Goal: Task Accomplishment & Management: Complete application form

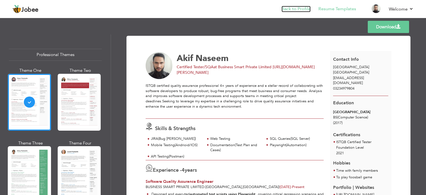
click at [298, 8] on link "Back to Profile" at bounding box center [295, 9] width 29 height 6
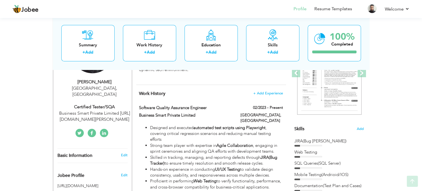
scroll to position [102, 0]
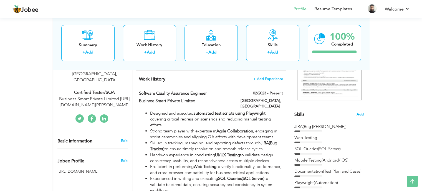
click at [360, 114] on span "Add" at bounding box center [359, 114] width 7 height 5
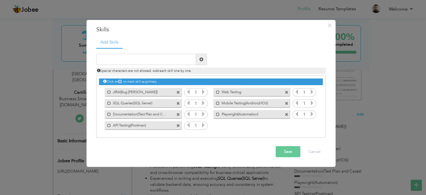
click at [198, 118] on div "Click on , to mark skill as primary. Mark as primary skill. JIRA(Bug Tacker) 1 …" at bounding box center [210, 103] width 223 height 55
click at [222, 128] on div "Click on , to mark skill as primary. Mark as primary skill. JIRA(Bug Tacker) 1 …" at bounding box center [210, 103] width 223 height 55
click at [178, 103] on span at bounding box center [178, 103] width 4 height 4
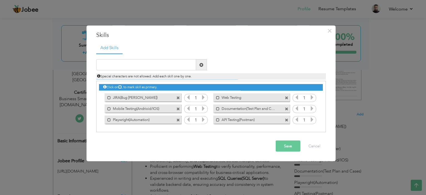
click at [177, 121] on span at bounding box center [178, 120] width 4 height 4
click at [158, 67] on input "text" at bounding box center [146, 64] width 100 height 11
click at [60, 64] on div "× Skills Add Skills Good English Duplicate entry 1 Web Testing 1" at bounding box center [213, 97] width 426 height 195
type input "Clear English"
click at [201, 64] on span at bounding box center [201, 65] width 4 height 4
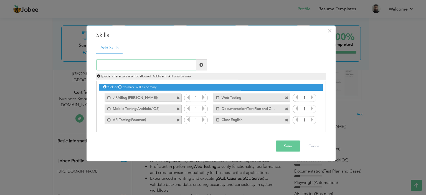
click at [132, 65] on input "text" at bounding box center [146, 64] width 100 height 11
type input "UI/UX Testing"
drag, startPoint x: 200, startPoint y: 66, endPoint x: 136, endPoint y: 67, distance: 64.0
click at [200, 65] on span at bounding box center [201, 65] width 4 height 4
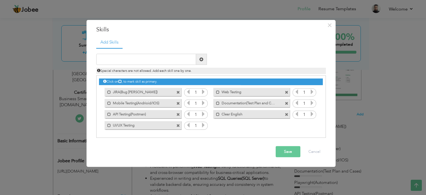
click at [136, 67] on div "Special characters are not allowed. Add each skill one by one." at bounding box center [211, 69] width 238 height 9
click at [136, 61] on input "text" at bounding box center [146, 59] width 100 height 11
type input "Functional and Regression Testing"
click at [203, 59] on span at bounding box center [201, 59] width 4 height 4
click at [146, 56] on input "text" at bounding box center [146, 59] width 100 height 11
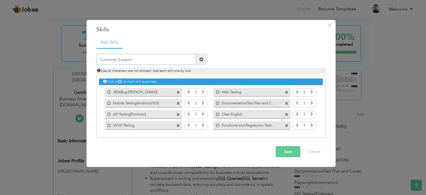
type input "Customer Support"
click at [197, 62] on span at bounding box center [201, 59] width 11 height 11
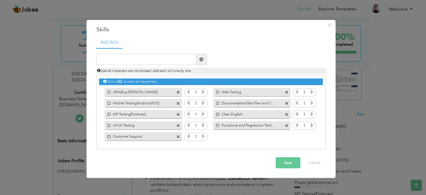
click at [288, 166] on button "Save" at bounding box center [287, 162] width 25 height 11
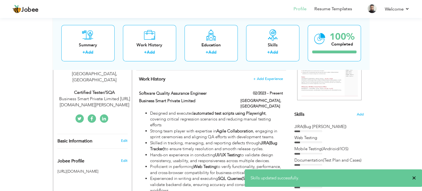
click at [415, 178] on span "×" at bounding box center [414, 178] width 4 height 6
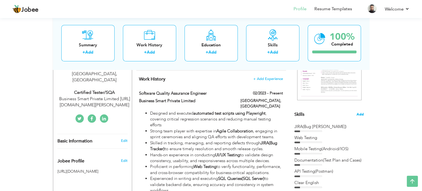
click at [362, 116] on span "Add" at bounding box center [359, 114] width 7 height 5
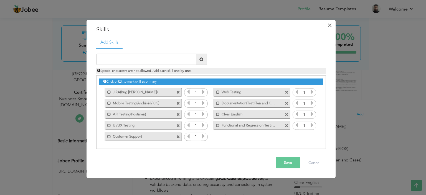
click at [326, 27] on button "×" at bounding box center [329, 25] width 9 height 9
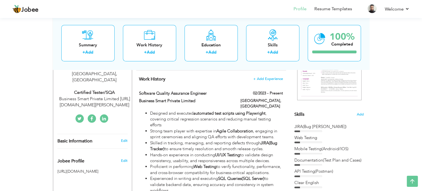
click at [326, 14] on li "Resume Templates" at bounding box center [328, 9] width 45 height 15
click at [327, 8] on link "Resume Templates" at bounding box center [333, 9] width 38 height 6
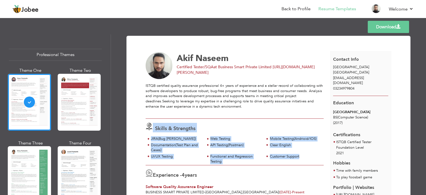
drag, startPoint x: 315, startPoint y: 157, endPoint x: 144, endPoint y: 134, distance: 172.7
click at [144, 134] on div "Skills & Strengths JIRA(Bug Tacker) Web Testing Mobile Testing(Andrioid/IOS) Cl…" at bounding box center [234, 142] width 184 height 47
click at [290, 144] on div "Clear English" at bounding box center [295, 144] width 51 height 5
drag, startPoint x: 302, startPoint y: 157, endPoint x: 147, endPoint y: 140, distance: 155.9
click at [147, 140] on div "JIRA(Bug Tacker) Web Testing Mobile Testing(Andrioid/IOS)" at bounding box center [235, 150] width 178 height 29
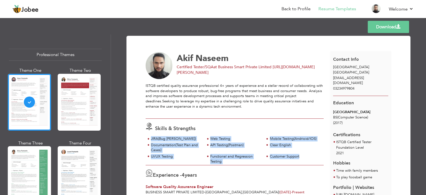
copy div "JIRA(Bug Tacker) Web Testing Mobile Testing(Andrioid/IOS) Documentation(Test Pl…"
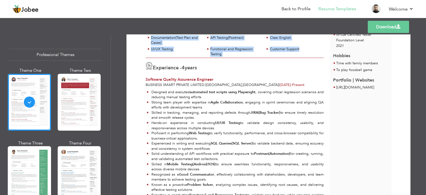
scroll to position [55, 0]
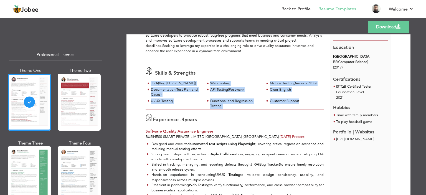
copy div "JIRA(Bug Tacker) Web Testing Mobile Testing(Andrioid/IOS) Documentation(Test Pl…"
click at [289, 10] on link "Back to Profile" at bounding box center [295, 9] width 29 height 6
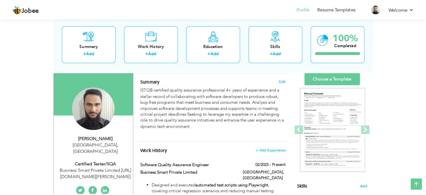
scroll to position [116, 0]
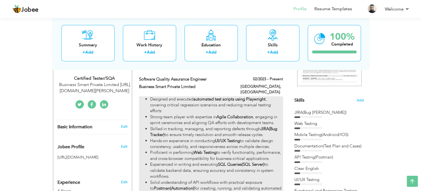
click at [226, 126] on li "Skilled in tracking, managing, and reporting defects through JIRA(Bug Tracker) …" at bounding box center [216, 132] width 132 height 12
type input "Software Quality Assurance Engineer"
type input "Business Smart Private Limited"
type input "02/2023"
type input "[GEOGRAPHIC_DATA]"
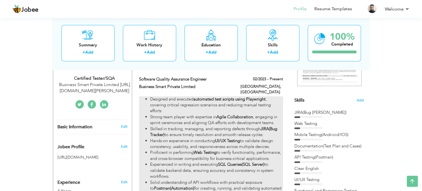
type input "[GEOGRAPHIC_DATA]"
checkbox input "true"
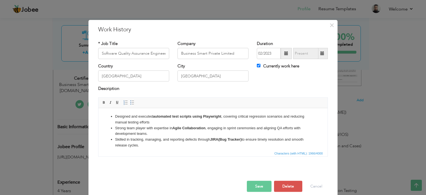
click at [207, 144] on li "Skilled in tracking, managing, and reporting defects through JIRA(Bug Tracker) …" at bounding box center [213, 142] width 196 height 12
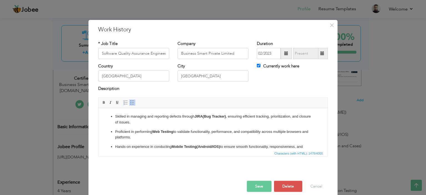
scroll to position [95, 0]
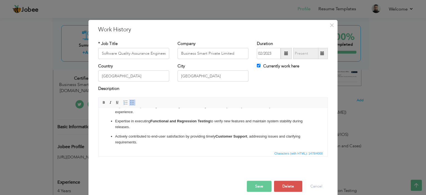
click at [139, 113] on p "Experienced in performing UI/UX Testing to validate design consistency, usabili…" at bounding box center [213, 109] width 196 height 12
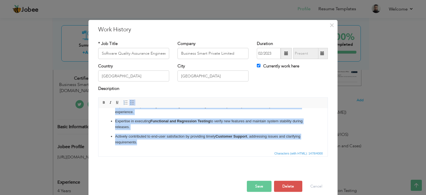
click at [132, 104] on link "Insert/Remove Bulleted List" at bounding box center [132, 102] width 6 height 6
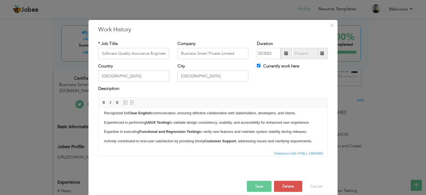
scroll to position [62, 0]
click at [129, 104] on link "Insert/Remove Bulleted List" at bounding box center [132, 102] width 6 height 6
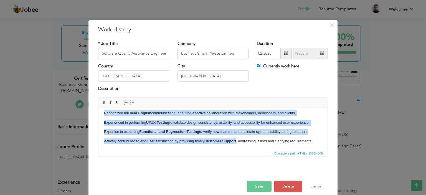
scroll to position [73, 0]
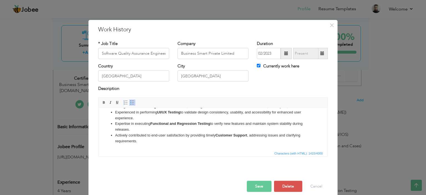
click at [232, 132] on li "Actively contributed to end-user satisfaction by providing timely Customer Supp…" at bounding box center [213, 138] width 196 height 12
click at [245, 134] on strong "Customer Support" at bounding box center [231, 135] width 32 height 4
click at [256, 187] on button "Save" at bounding box center [259, 186] width 25 height 11
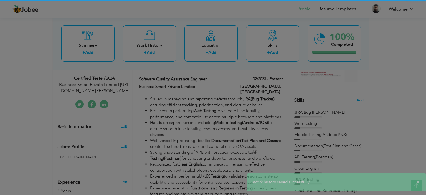
scroll to position [0, 0]
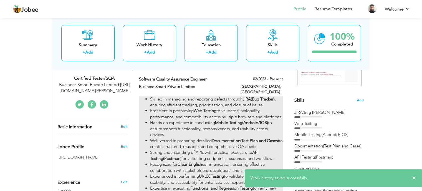
click at [234, 120] on strong "Mobile Testing(Android/IOS)" at bounding box center [241, 123] width 53 height 6
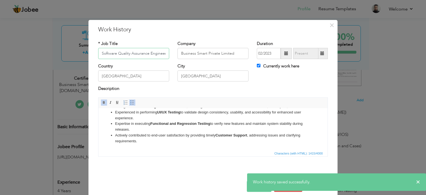
scroll to position [73, 0]
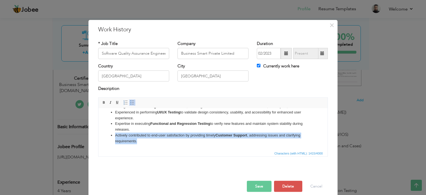
drag, startPoint x: 150, startPoint y: 144, endPoint x: 103, endPoint y: 136, distance: 48.3
click at [103, 136] on html "Skilled in managing and reporting defects through JIRA(Bug Tracker) , ensuring …" at bounding box center [212, 94] width 229 height 109
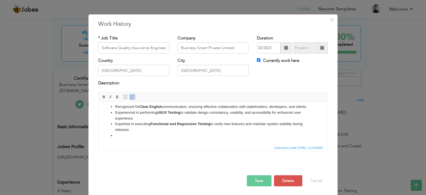
scroll to position [6, 0]
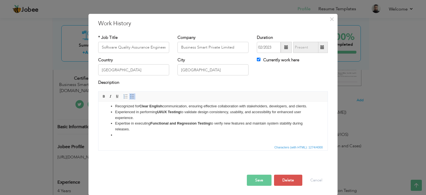
click at [134, 141] on html "Skilled in managing and reporting defects through JIRA(Bug Tracker) , ensuring …" at bounding box center [212, 91] width 229 height 103
click at [127, 133] on li at bounding box center [213, 135] width 196 height 6
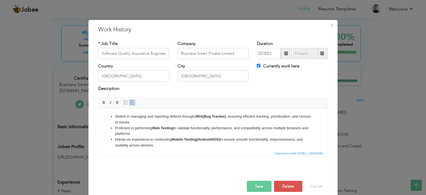
scroll to position [0, 0]
click at [115, 116] on li "Skilled in managing and reporting defects through JIRA(Bug Tracker) , ensuring …" at bounding box center [213, 119] width 196 height 12
click at [152, 121] on li "Skilled in managing and reporting defects through JIRA(Bug Tracker) , ensuring …" at bounding box center [213, 119] width 196 height 12
click at [170, 140] on strong "Web Testing" at bounding box center [162, 139] width 21 height 4
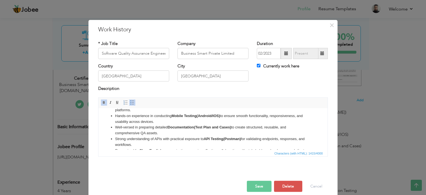
scroll to position [55, 0]
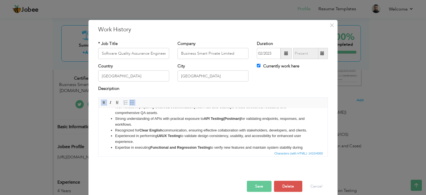
click at [174, 131] on li "Recognized for Clear English communication, ensuring effective collaboration wi…" at bounding box center [213, 130] width 196 height 6
drag, startPoint x: 128, startPoint y: 136, endPoint x: 110, endPoint y: 131, distance: 18.9
click at [110, 131] on ul "Skilled in managing and reporting defects through JIRA(Bug Tracker) , ensuring …" at bounding box center [213, 107] width 218 height 98
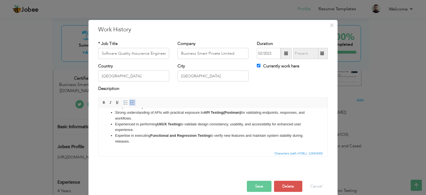
scroll to position [0, 0]
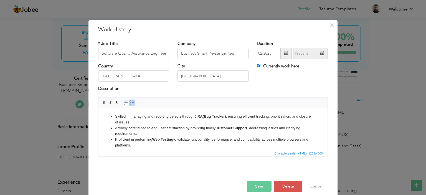
click at [160, 125] on li "Actively contributed to end-user satisfaction by providing timely Customer Supp…" at bounding box center [213, 131] width 196 height 12
click at [182, 128] on li "Actively contributed to end-user satisfaction by providing timely Customer Supp…" at bounding box center [213, 131] width 196 height 12
click at [143, 132] on li "Actively contributed to end-user satisfaction by providing timely Customer Supp…" at bounding box center [213, 131] width 196 height 12
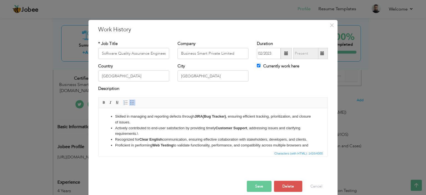
click at [145, 133] on li "Actively contributed to end-user satisfaction by providing timely Customer Supp…" at bounding box center [213, 131] width 196 height 12
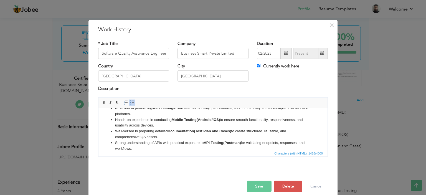
scroll to position [28, 0]
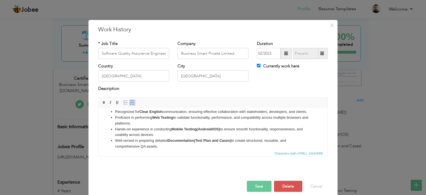
click at [183, 126] on li "Proficient in performing Web Testing to validate functionality, performance, an…" at bounding box center [213, 120] width 196 height 12
click at [182, 123] on li "Proficient in performing Web Testing to validate functionality, performance, an…" at bounding box center [213, 120] width 196 height 12
click at [183, 137] on li "Hands-on experience in conducting Mobile Testing(Android/IOS) to ensure smooth …" at bounding box center [213, 132] width 196 height 12
click at [183, 138] on li "Hands-on experience in conducting Mobile Testing(Android/IOS) to ensure smooth …" at bounding box center [213, 132] width 196 height 12
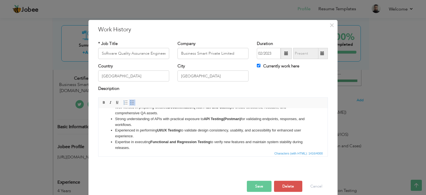
scroll to position [67, 0]
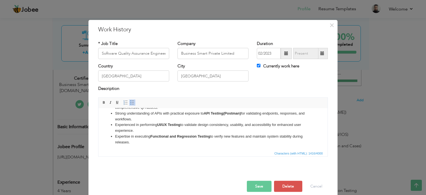
drag, startPoint x: 142, startPoint y: 148, endPoint x: 189, endPoint y: 238, distance: 101.5
click at [98, 131] on html "Skilled in managing and reporting defects through JIRA(Bug Tracker) , ensuring …" at bounding box center [212, 95] width 229 height 109
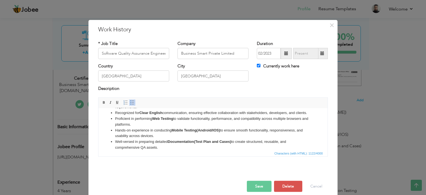
scroll to position [0, 0]
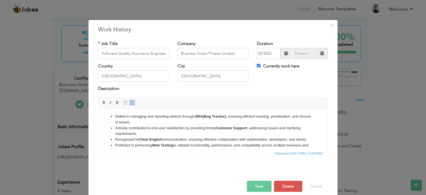
click at [157, 134] on li "Actively contributed to end-user satisfaction by providing timely Customer Supp…" at bounding box center [213, 131] width 196 height 12
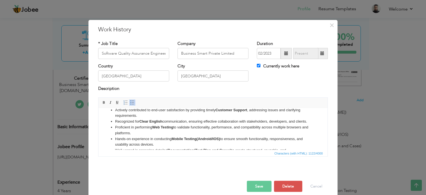
scroll to position [28, 0]
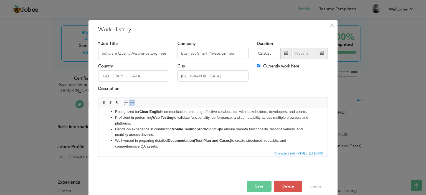
click at [137, 114] on li "Recognized for Clear English communication, ensuring effective collaboration wi…" at bounding box center [213, 112] width 196 height 6
click at [136, 123] on li "Experienced in performing UI/UX Testing to validate design consistency, usabili…" at bounding box center [213, 120] width 196 height 12
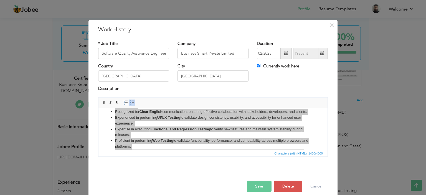
click at [130, 96] on div "Description" at bounding box center [213, 91] width 238 height 11
click at [129, 98] on span "Editor toolbars Basic Styles Bold Italic Underline Paragraph Insert/Remove Numb…" at bounding box center [212, 103] width 229 height 11
click at [129, 99] on link "Insert/Remove Bulleted List" at bounding box center [132, 102] width 6 height 6
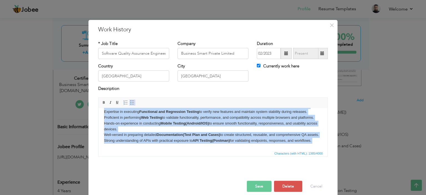
click at [129, 99] on link "Insert/Remove Bulleted List" at bounding box center [132, 102] width 6 height 6
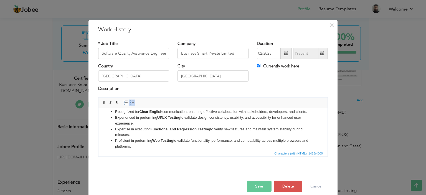
click at [250, 182] on button "Save" at bounding box center [259, 186] width 25 height 11
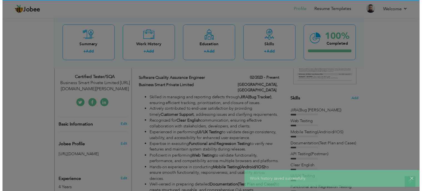
scroll to position [0, 0]
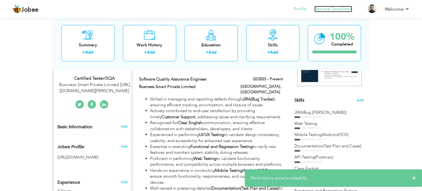
click at [347, 9] on link "Resume Templates" at bounding box center [333, 9] width 38 height 6
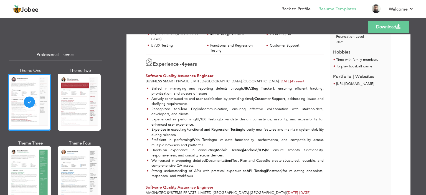
scroll to position [28, 0]
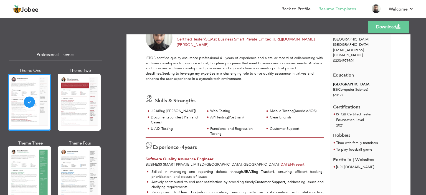
click at [250, 125] on div at bounding box center [235, 120] width 178 height 11
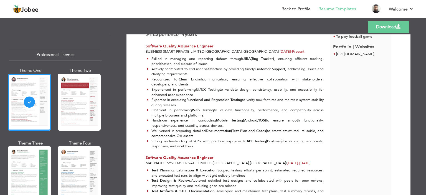
scroll to position [111, 0]
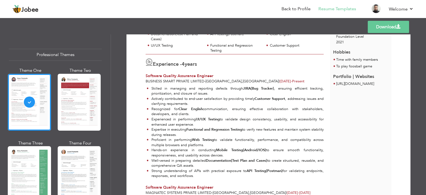
click at [400, 28] on span at bounding box center [398, 26] width 4 height 4
